Goal: Information Seeking & Learning: Learn about a topic

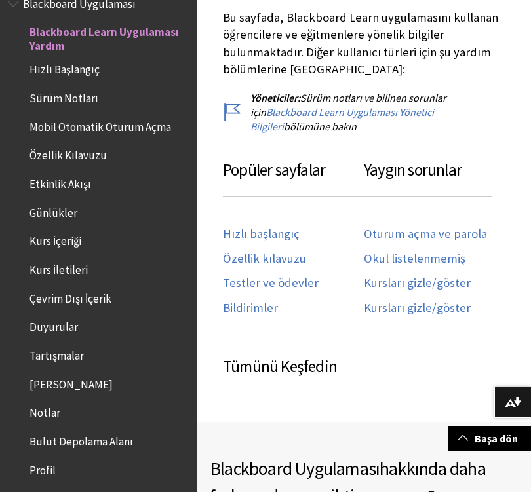
scroll to position [670, 0]
click at [443, 252] on link "Okul listelenmemiş" at bounding box center [415, 259] width 102 height 15
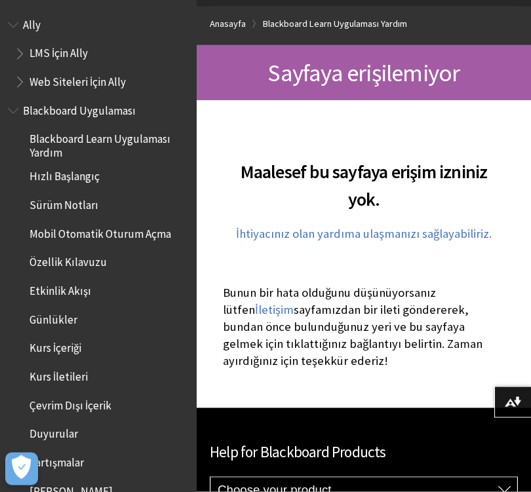
scroll to position [99, 0]
